Goal: Task Accomplishment & Management: Manage account settings

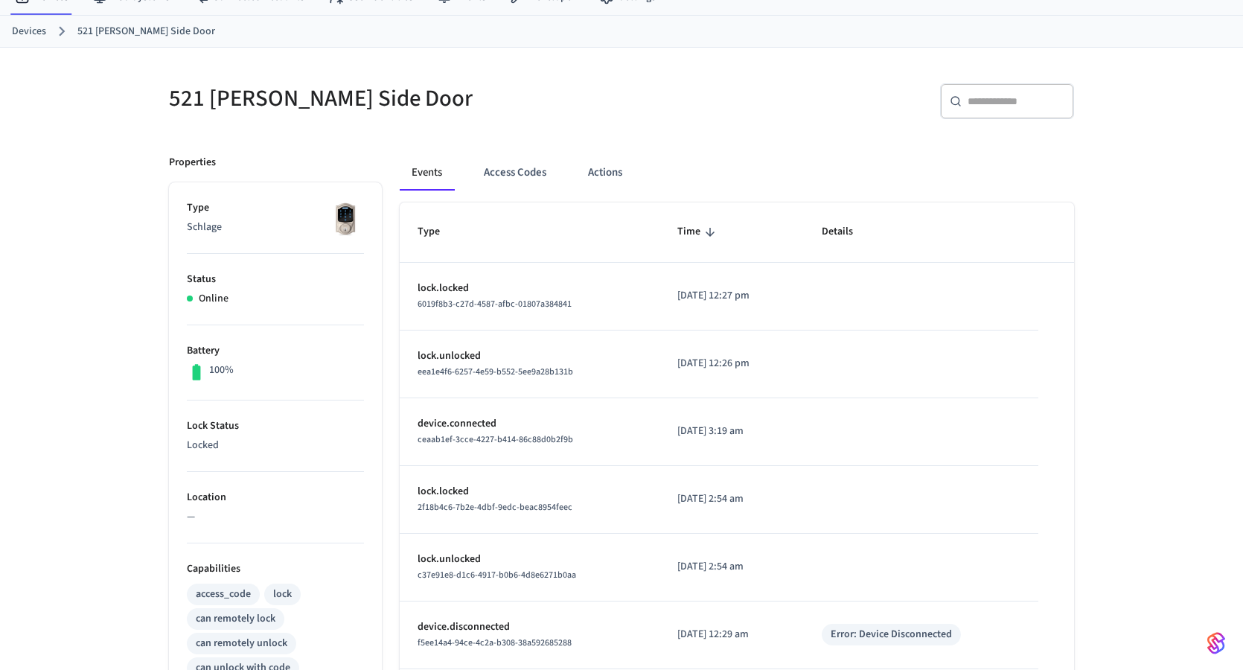
scroll to position [64, 0]
click at [522, 163] on button "Access Codes" at bounding box center [515, 171] width 86 height 36
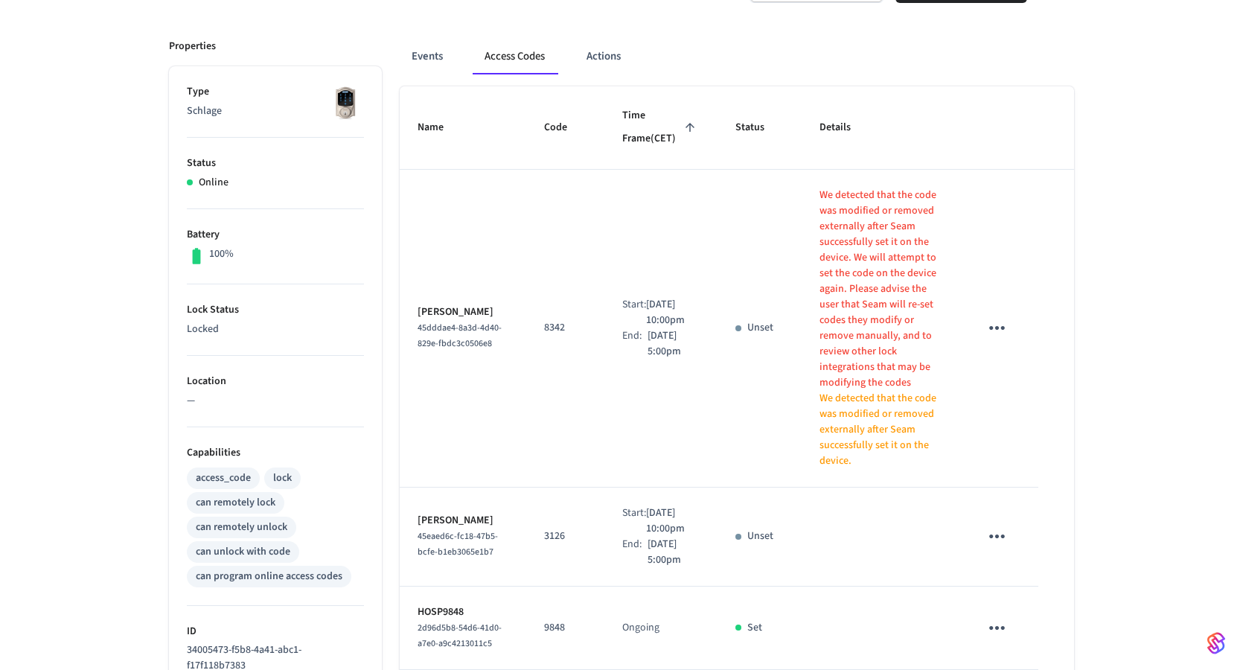
scroll to position [0, 0]
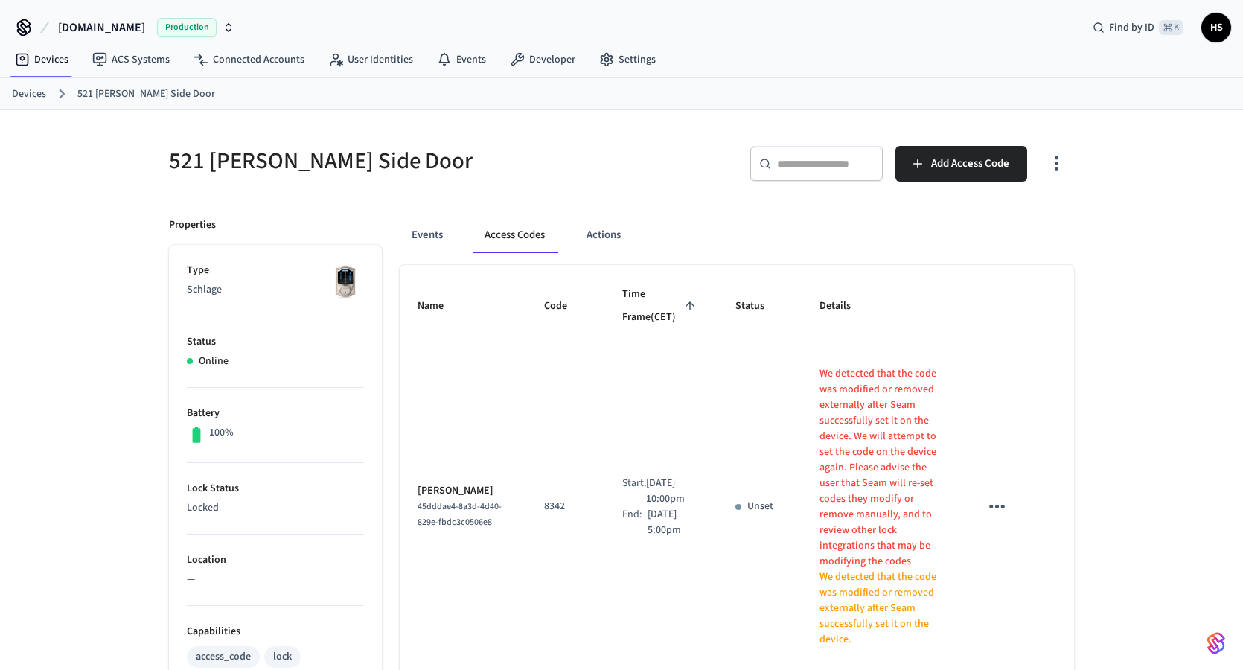
click at [1046, 159] on icon "button" at bounding box center [1056, 163] width 23 height 23
click at [985, 223] on li "Show unmanaged access codes on device" at bounding box center [960, 224] width 209 height 39
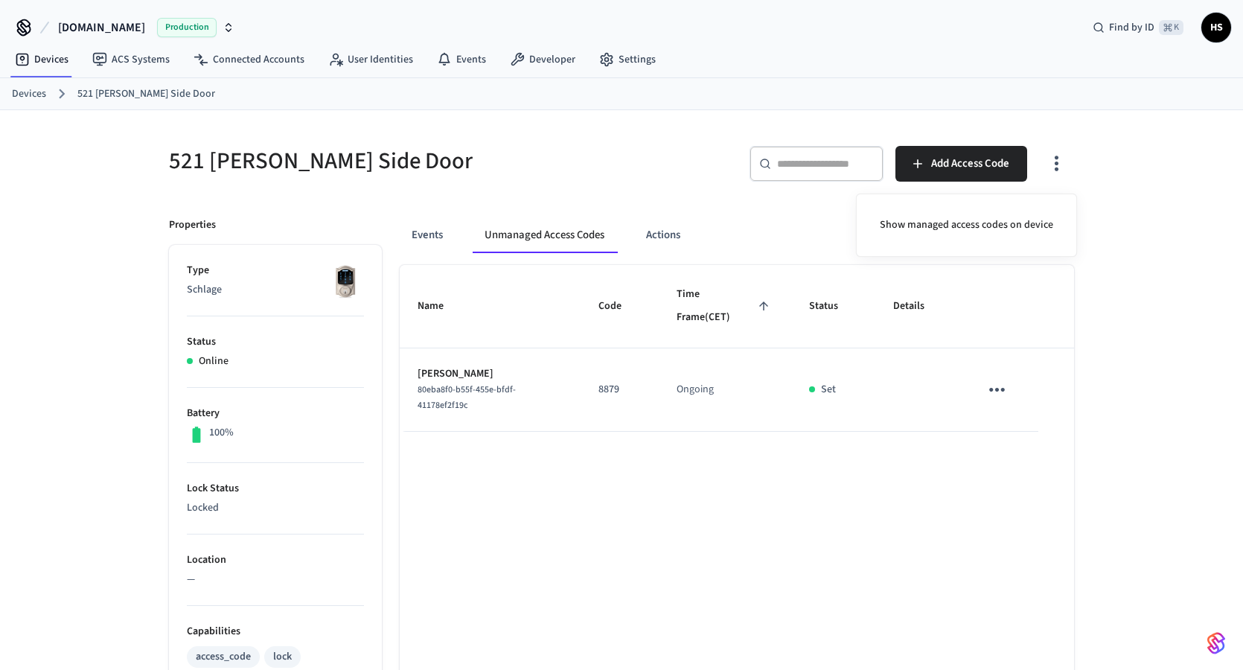
click at [1066, 171] on div at bounding box center [621, 335] width 1243 height 670
click at [1059, 164] on icon "button" at bounding box center [1056, 163] width 23 height 23
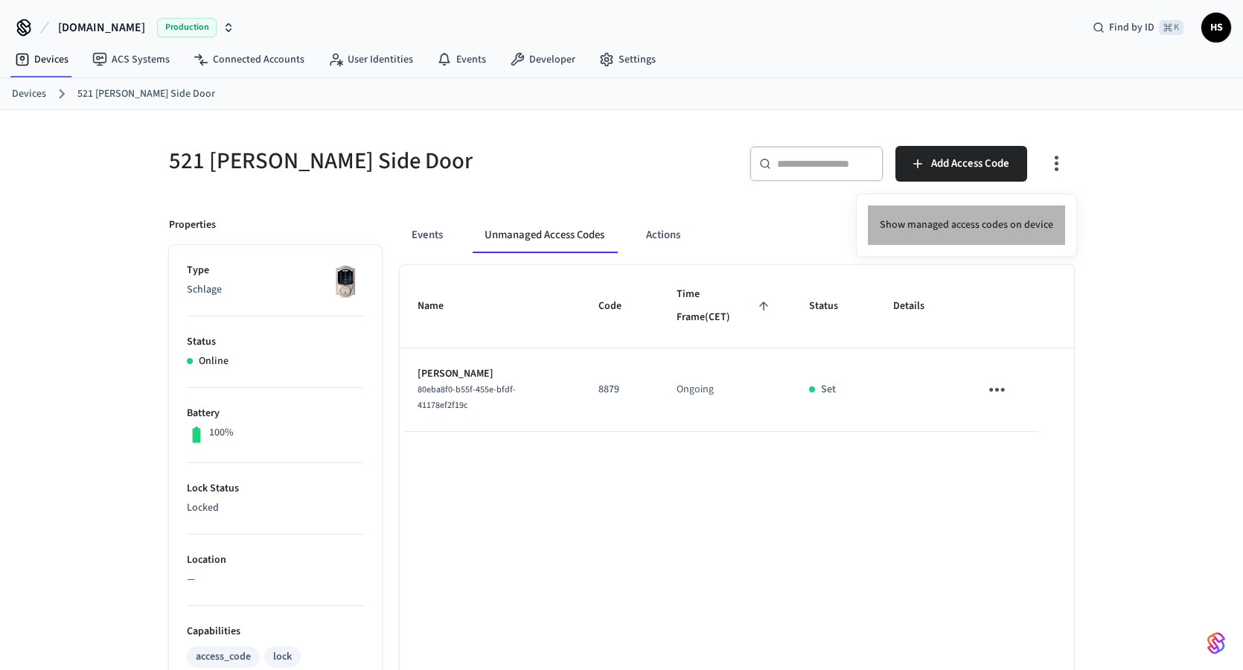
click at [1024, 217] on li "Show managed access codes on device" at bounding box center [966, 224] width 197 height 39
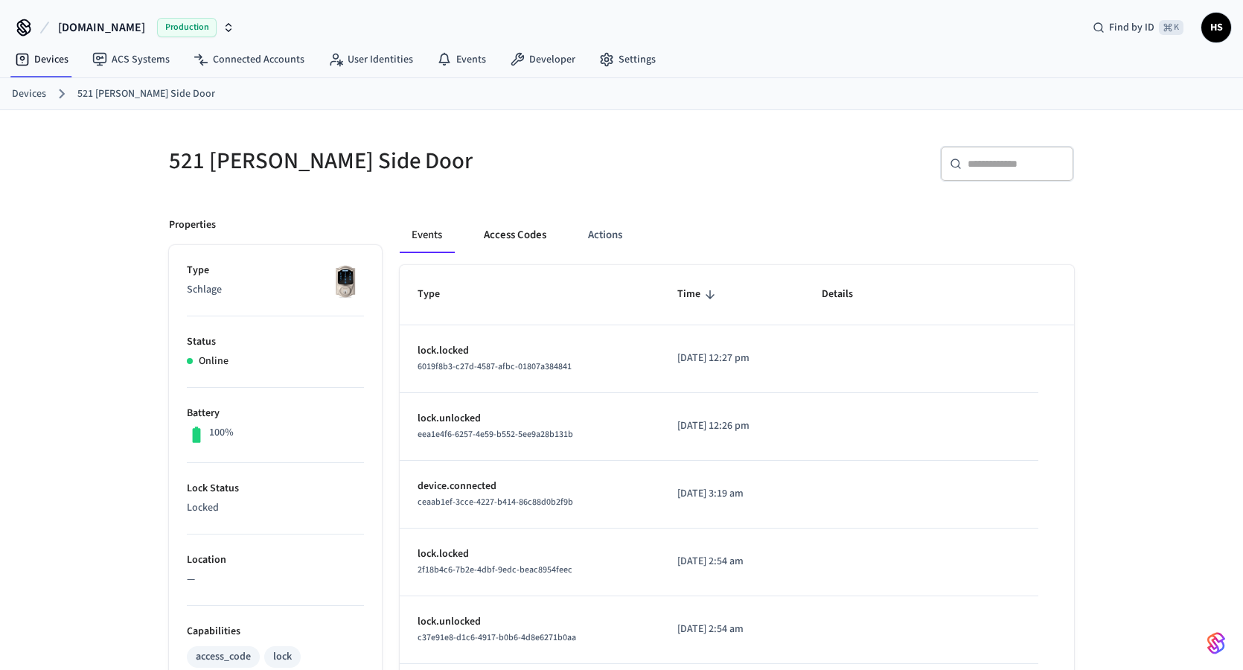
click at [541, 250] on button "Access Codes" at bounding box center [515, 235] width 86 height 36
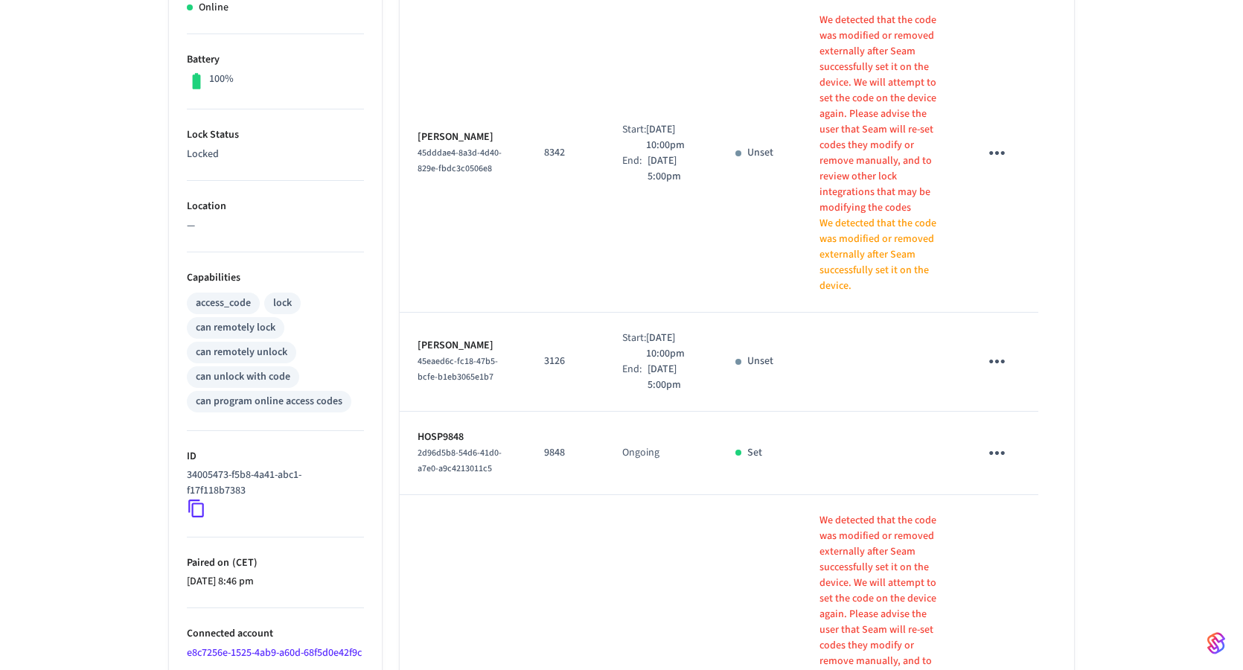
scroll to position [387, 0]
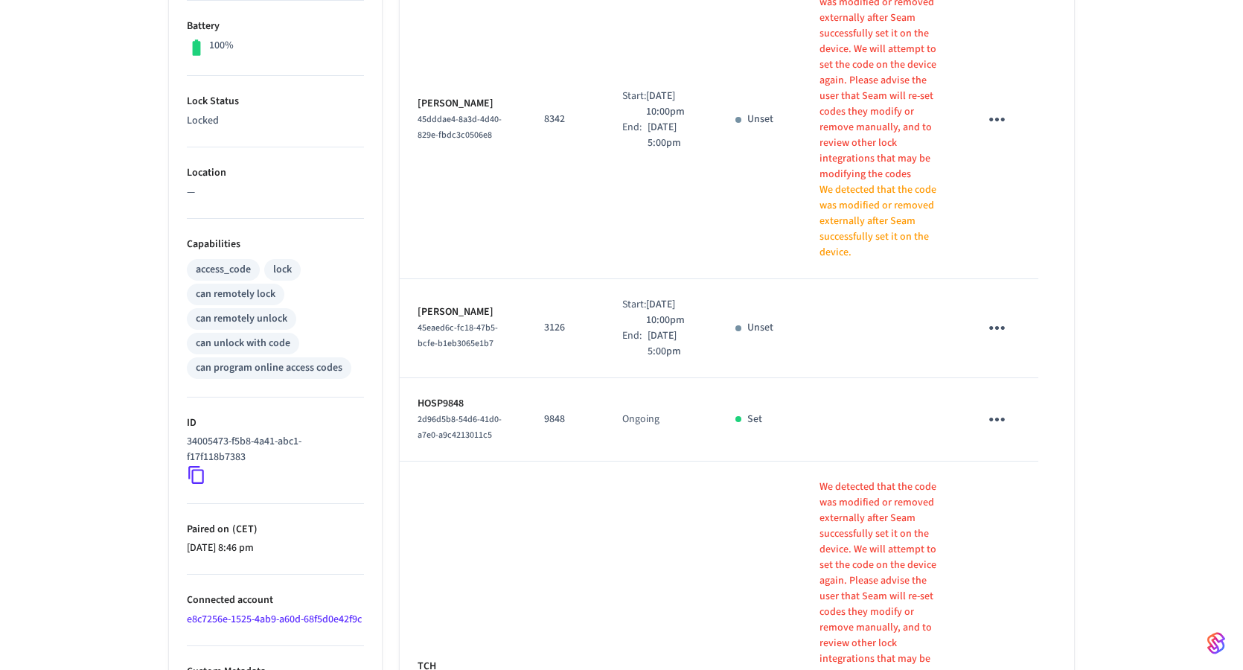
click at [605, 337] on td "Start: Aug 25th 2025 10:00pm End: Sep 2nd 2025 5:00pm" at bounding box center [662, 328] width 114 height 99
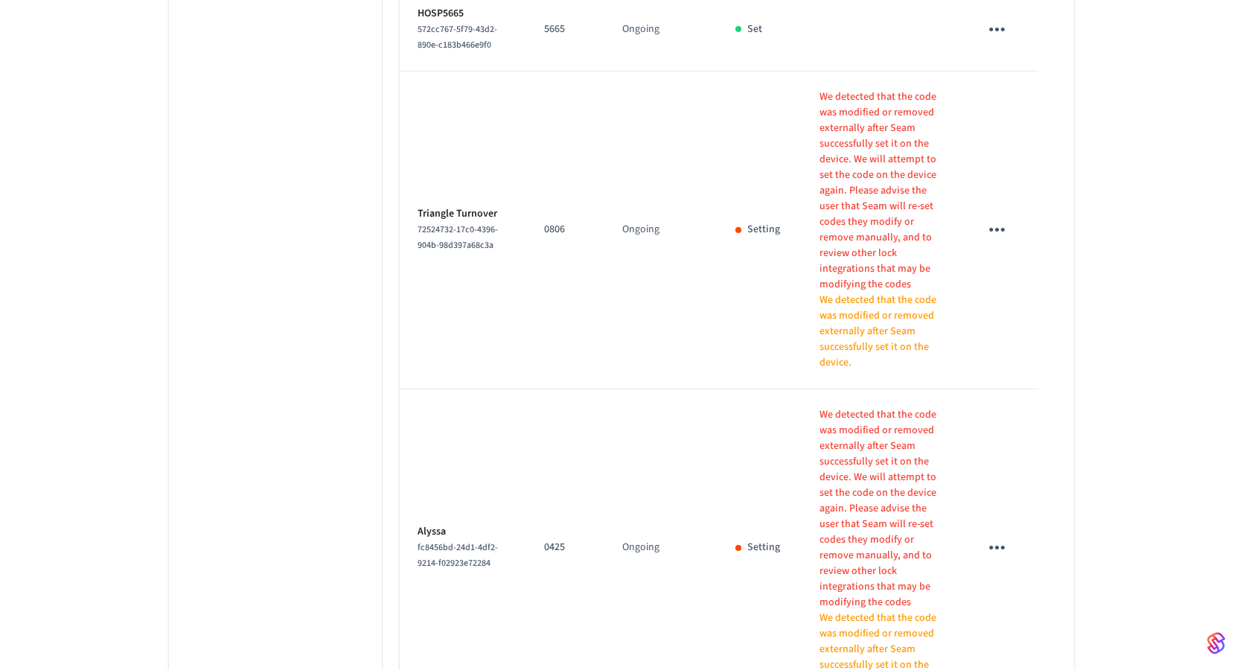
scroll to position [1366, 0]
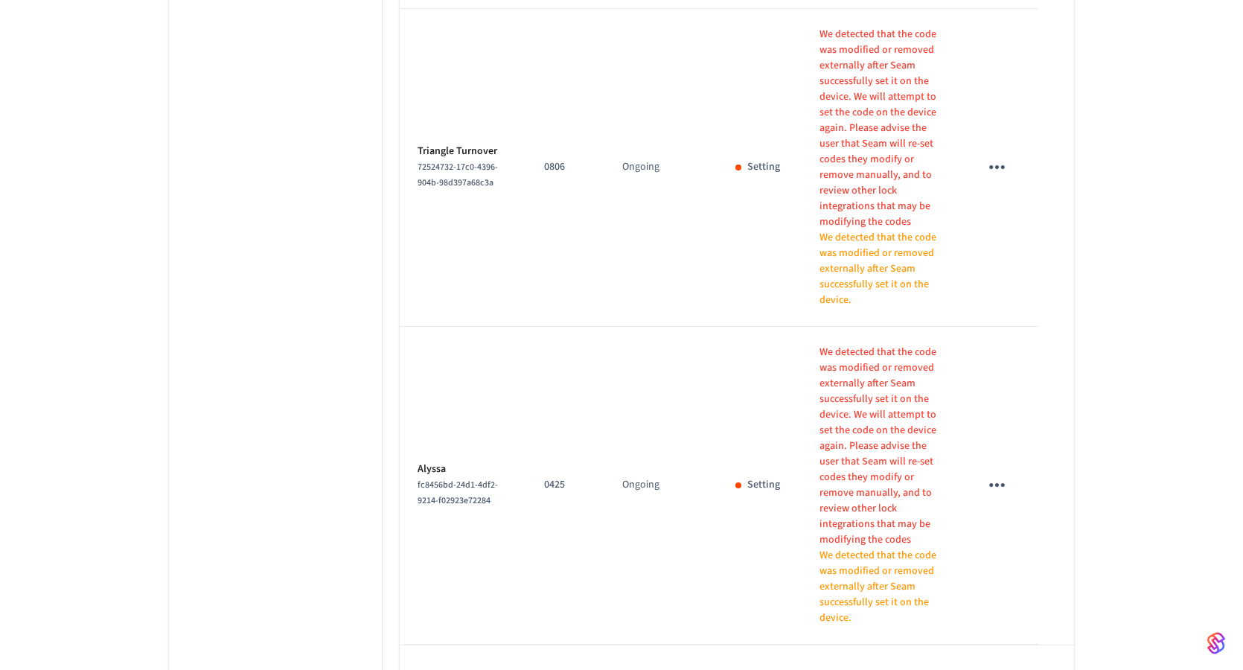
click at [995, 474] on icon "sticky table" at bounding box center [997, 485] width 23 height 23
click at [995, 444] on div at bounding box center [621, 335] width 1243 height 670
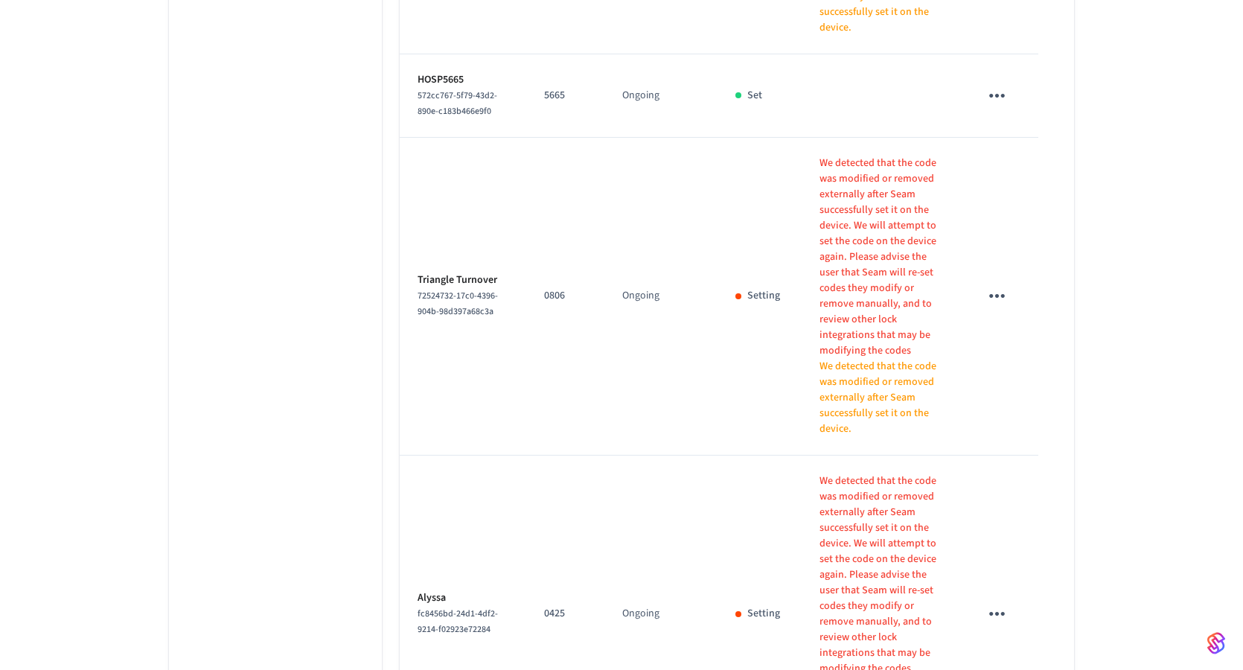
scroll to position [1248, 0]
